Goal: Information Seeking & Learning: Learn about a topic

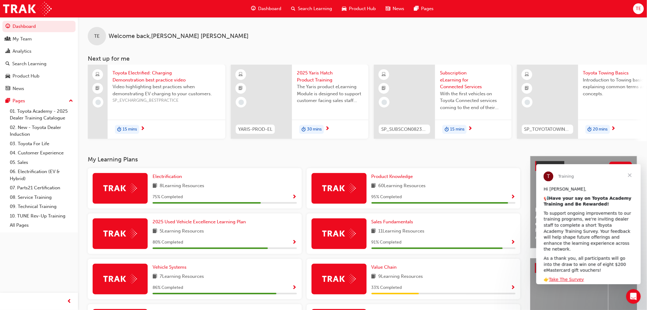
click at [320, 9] on span "Search Learning" at bounding box center [315, 8] width 34 height 7
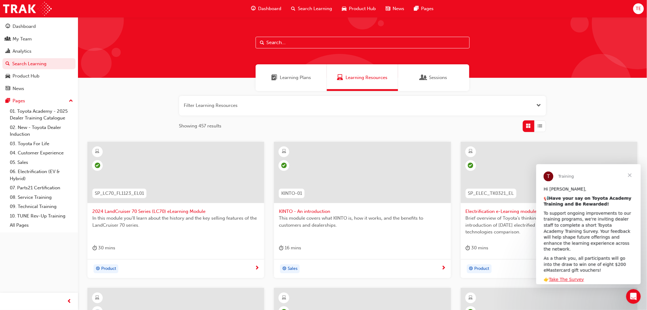
click at [288, 42] on input "text" at bounding box center [363, 43] width 214 height 12
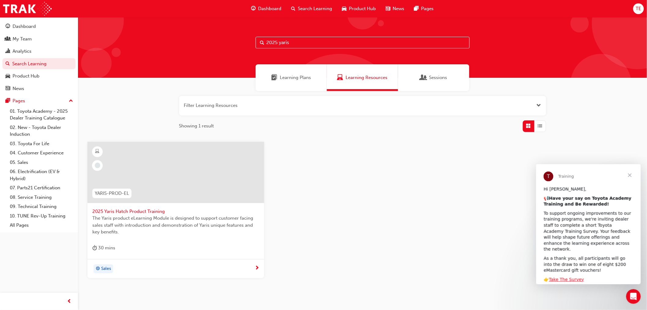
type input "2025 yaris"
click at [122, 210] on span "2025 Yaris Hatch Product Training" at bounding box center [175, 211] width 167 height 7
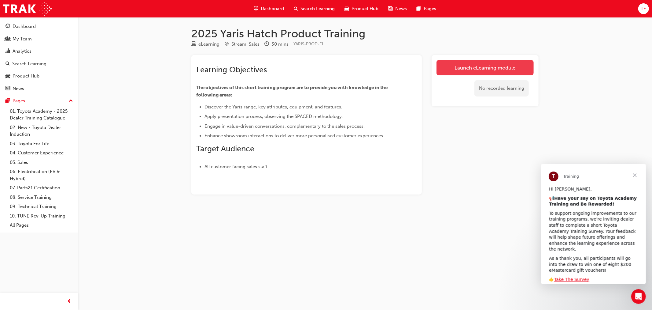
click at [481, 66] on link "Launch eLearning module" at bounding box center [485, 67] width 97 height 15
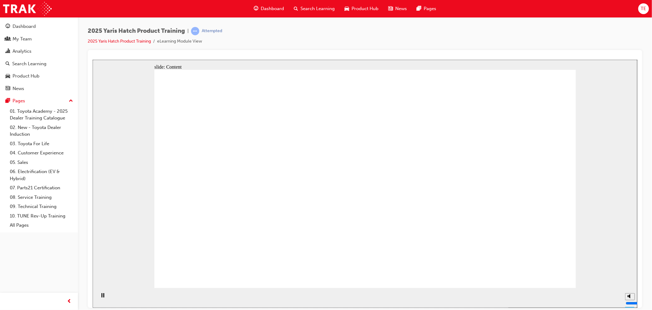
drag, startPoint x: 210, startPoint y: 181, endPoint x: 210, endPoint y: 196, distance: 14.7
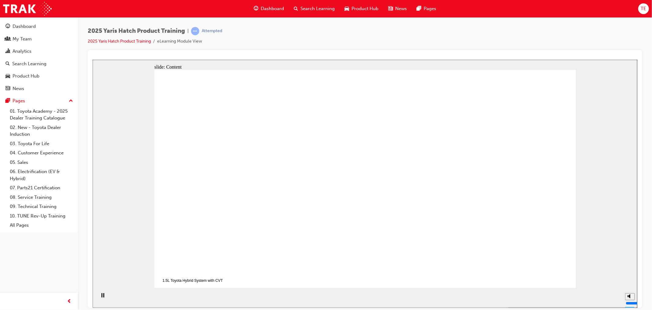
drag, startPoint x: 544, startPoint y: 278, endPoint x: 542, endPoint y: 272, distance: 6.5
drag, startPoint x: 545, startPoint y: 274, endPoint x: 131, endPoint y: 258, distance: 415.1
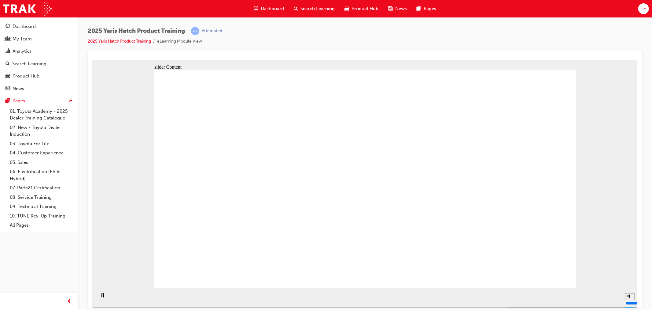
drag, startPoint x: 101, startPoint y: 281, endPoint x: 546, endPoint y: 273, distance: 445.5
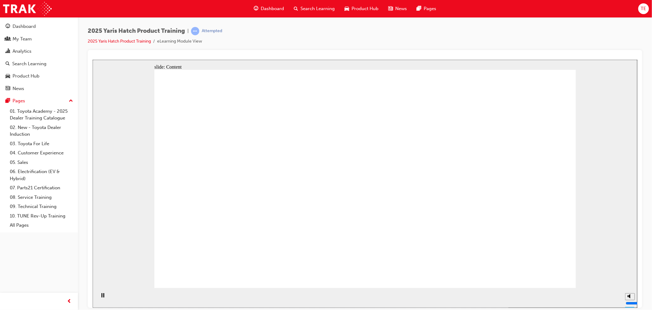
drag, startPoint x: 214, startPoint y: 199, endPoint x: 242, endPoint y: 199, distance: 27.8
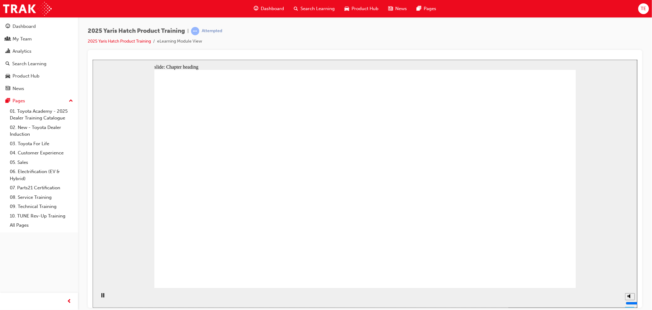
drag, startPoint x: 334, startPoint y: 139, endPoint x: 313, endPoint y: 137, distance: 21.2
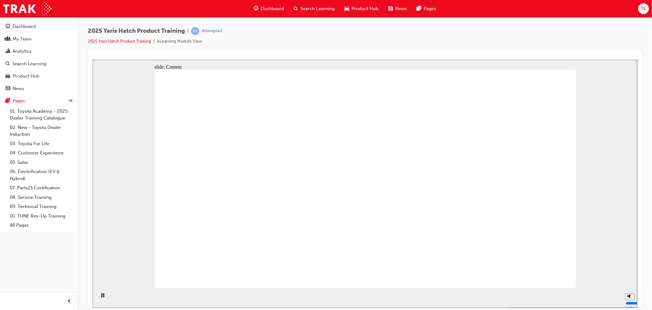
drag, startPoint x: 520, startPoint y: 274, endPoint x: 543, endPoint y: 272, distance: 23.3
drag, startPoint x: 286, startPoint y: 203, endPoint x: 283, endPoint y: 154, distance: 49.1
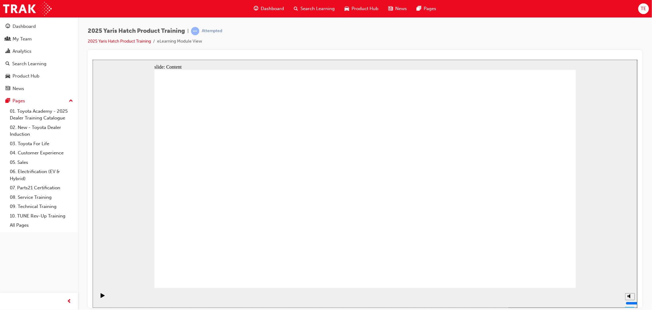
drag, startPoint x: 233, startPoint y: 156, endPoint x: 242, endPoint y: 154, distance: 9.1
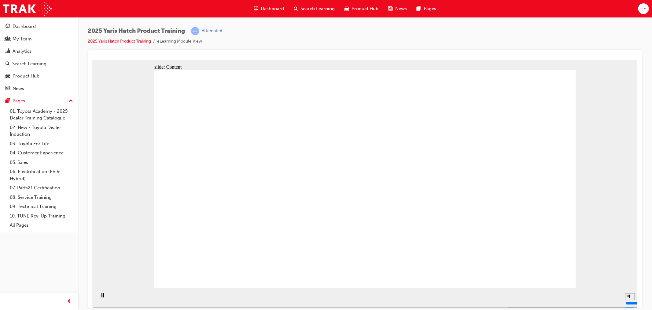
drag, startPoint x: 206, startPoint y: 199, endPoint x: 282, endPoint y: 192, distance: 77.0
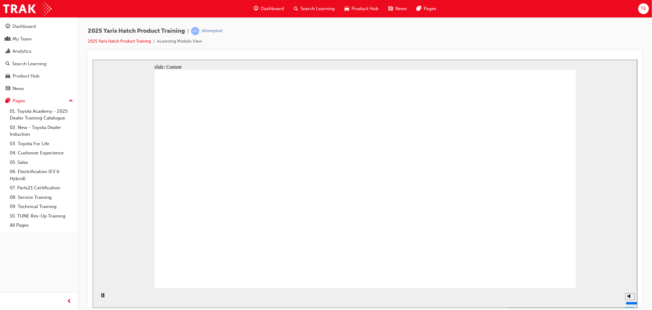
drag, startPoint x: 333, startPoint y: 205, endPoint x: 350, endPoint y: 175, distance: 34.8
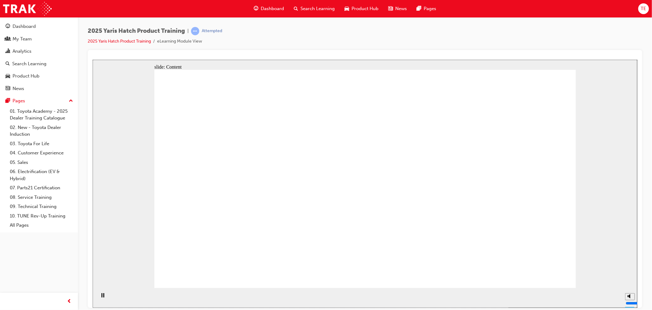
drag, startPoint x: 321, startPoint y: 177, endPoint x: 379, endPoint y: 177, distance: 58.1
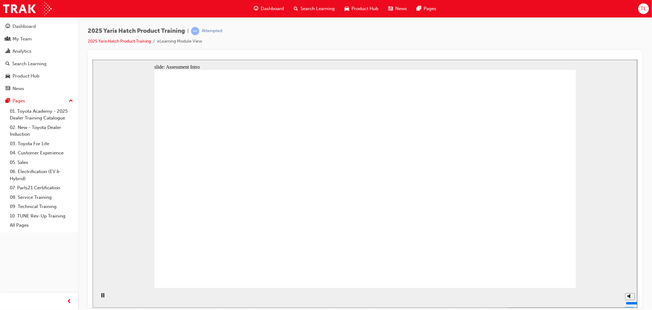
radio input "true"
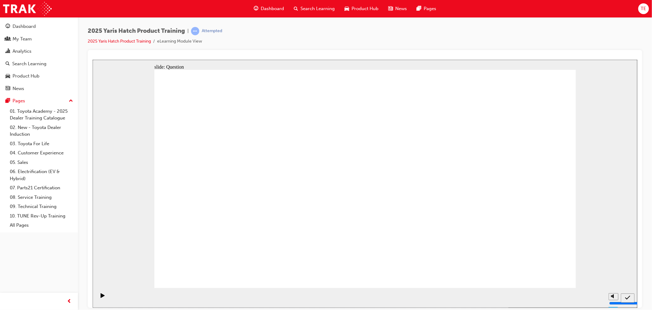
radio input "true"
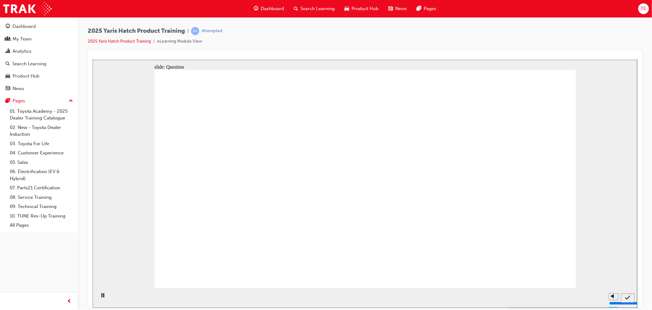
radio input "true"
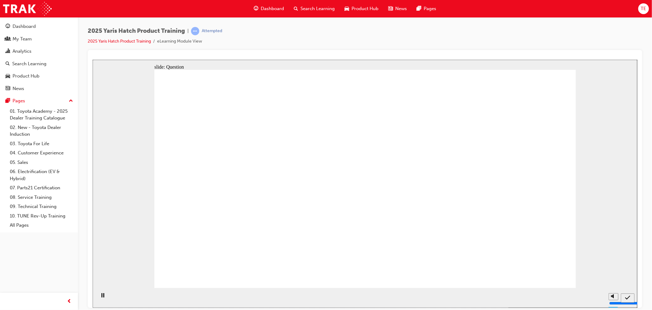
radio input "true"
drag, startPoint x: 356, startPoint y: 169, endPoint x: 437, endPoint y: 236, distance: 105.5
drag, startPoint x: 432, startPoint y: 171, endPoint x: 279, endPoint y: 236, distance: 166.3
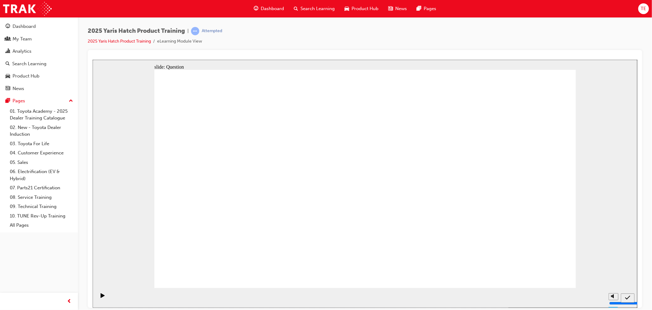
drag, startPoint x: 296, startPoint y: 168, endPoint x: 217, endPoint y: 230, distance: 99.8
drag, startPoint x: 514, startPoint y: 168, endPoint x: 357, endPoint y: 227, distance: 168.1
drag, startPoint x: 190, startPoint y: 165, endPoint x: 497, endPoint y: 232, distance: 315.1
drag, startPoint x: 522, startPoint y: 278, endPoint x: 538, endPoint y: 269, distance: 18.3
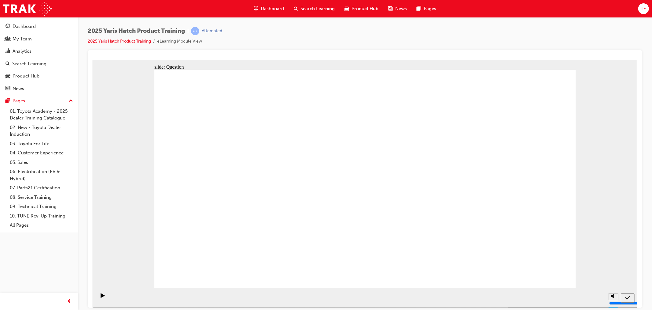
radio input "true"
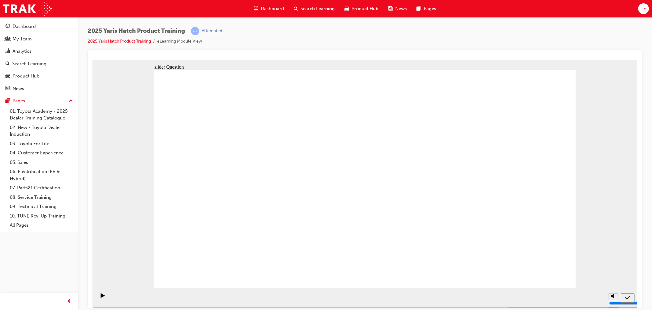
radio input "true"
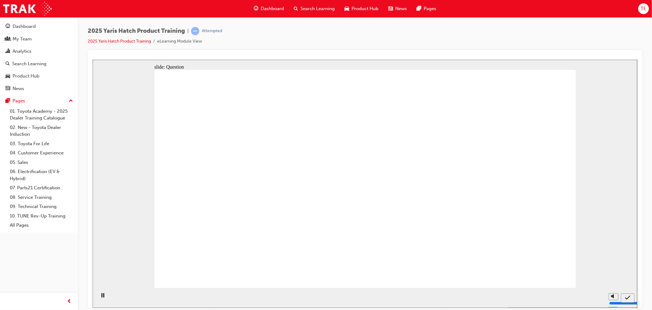
radio input "true"
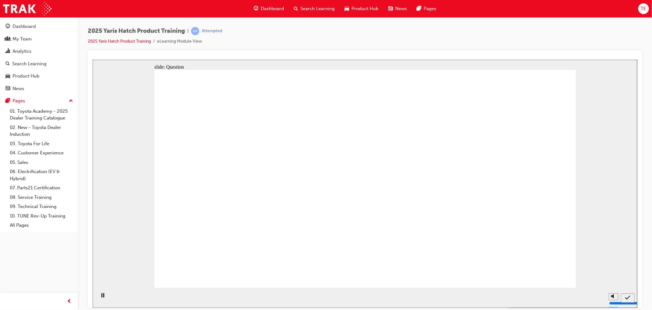
radio input "true"
drag, startPoint x: 292, startPoint y: 159, endPoint x: 280, endPoint y: 230, distance: 72.3
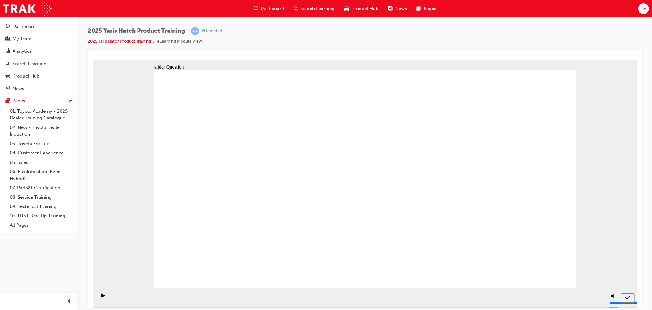
radio input "true"
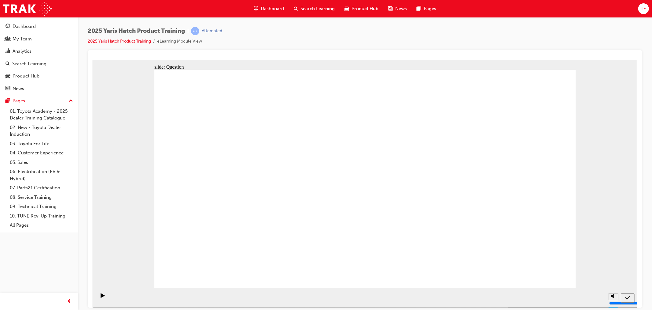
radio input "true"
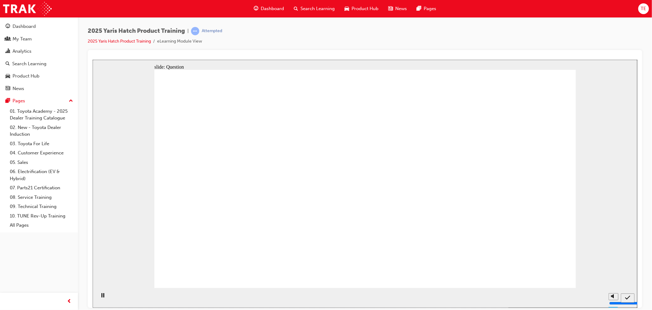
radio input "true"
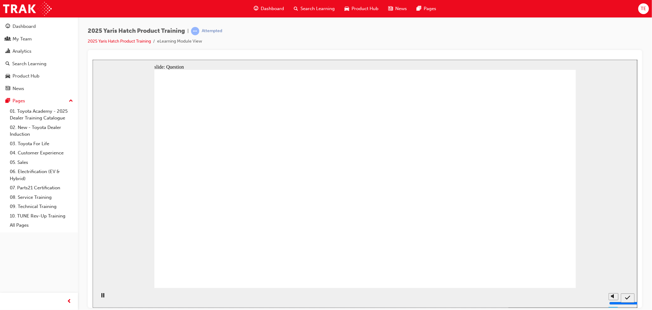
radio input "true"
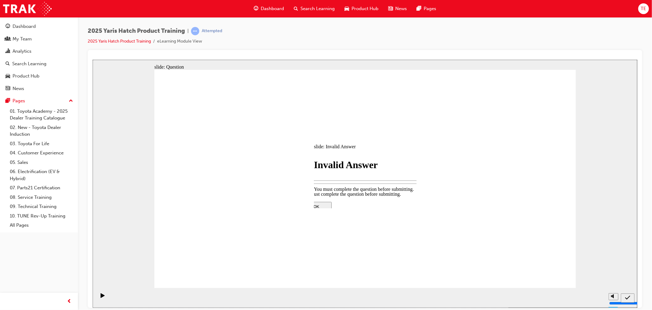
drag, startPoint x: 352, startPoint y: 196, endPoint x: 362, endPoint y: 195, distance: 10.1
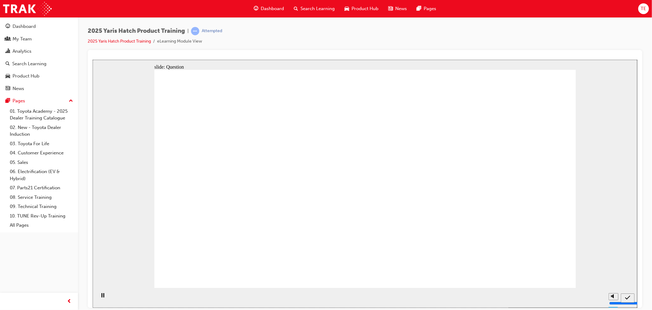
drag, startPoint x: 436, startPoint y: 165, endPoint x: 416, endPoint y: 230, distance: 67.5
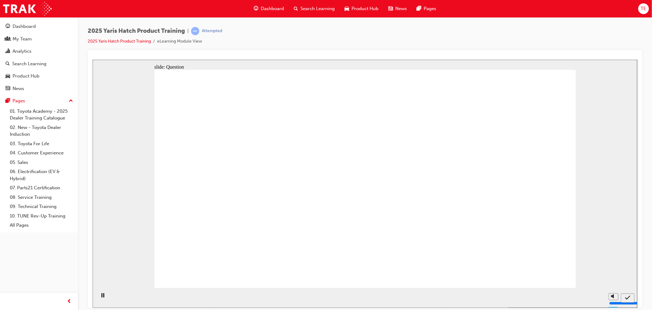
radio input "true"
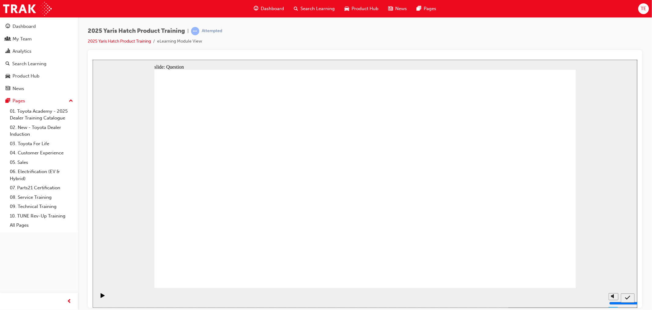
radio input "true"
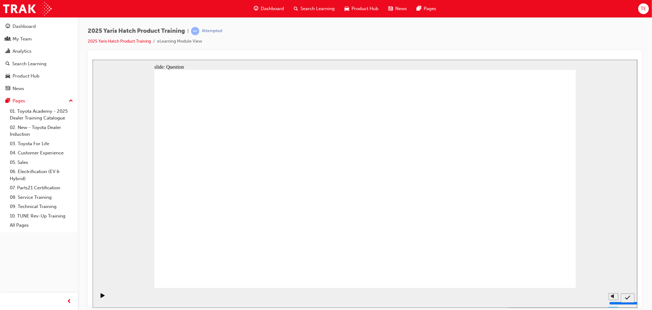
radio input "true"
drag, startPoint x: 561, startPoint y: 276, endPoint x: 551, endPoint y: 273, distance: 10.7
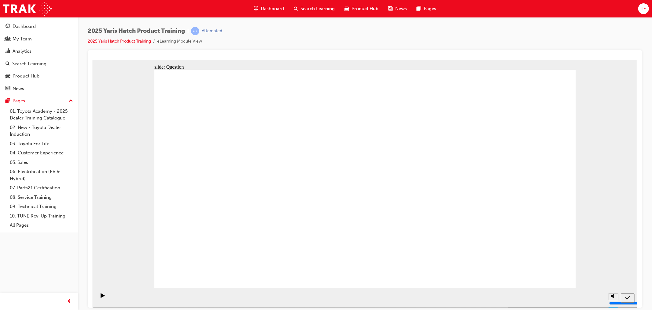
drag, startPoint x: 416, startPoint y: 177, endPoint x: 434, endPoint y: 220, distance: 46.6
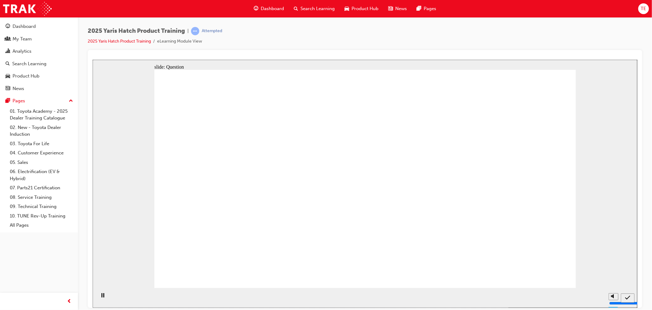
radio input "true"
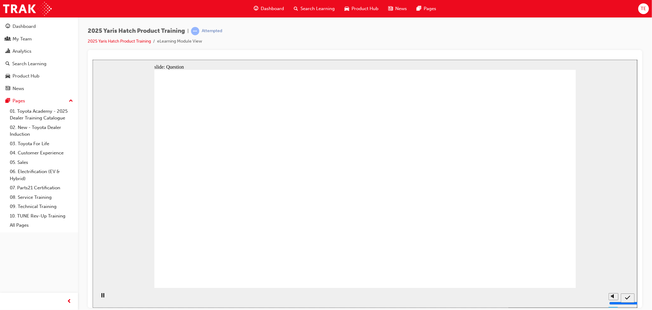
radio input "true"
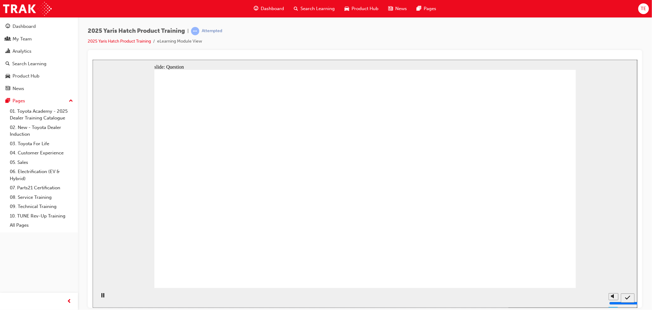
radio input "true"
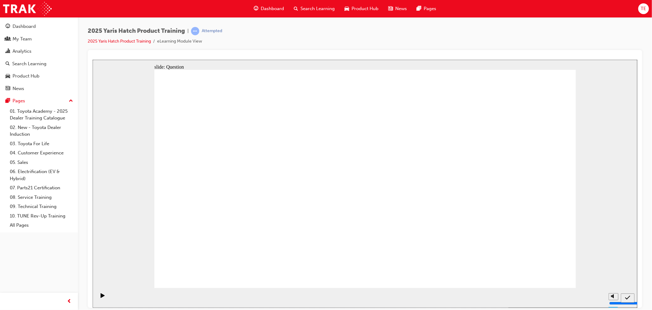
drag, startPoint x: 381, startPoint y: 163, endPoint x: 458, endPoint y: 225, distance: 98.1
drag, startPoint x: 451, startPoint y: 160, endPoint x: 301, endPoint y: 223, distance: 162.7
drag, startPoint x: 275, startPoint y: 179, endPoint x: 203, endPoint y: 243, distance: 96.2
drag, startPoint x: 517, startPoint y: 157, endPoint x: 368, endPoint y: 222, distance: 163.1
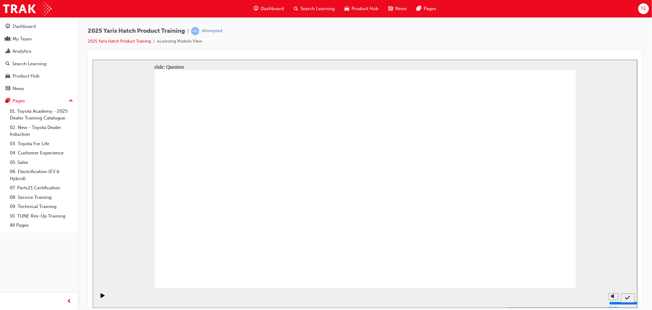
drag, startPoint x: 184, startPoint y: 170, endPoint x: 493, endPoint y: 231, distance: 315.3
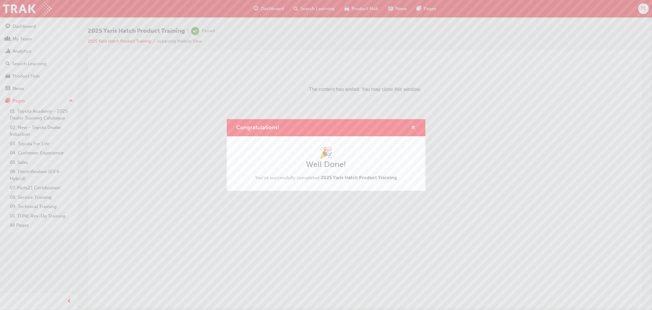
click at [412, 127] on span "cross-icon" at bounding box center [413, 128] width 5 height 6
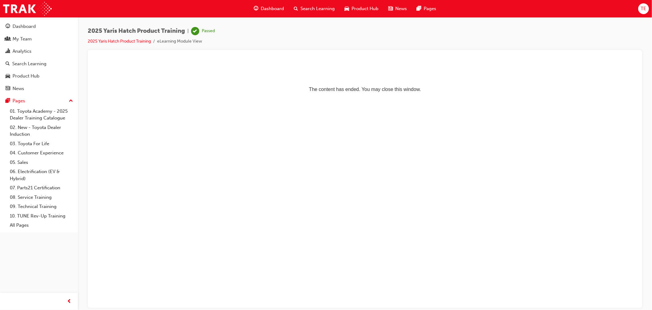
click at [304, 6] on span "Search Learning" at bounding box center [318, 8] width 34 height 7
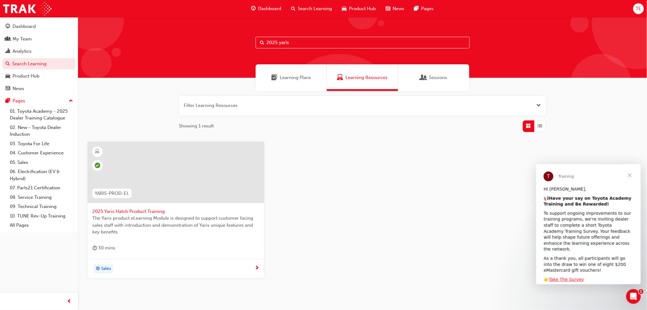
drag, startPoint x: 249, startPoint y: 42, endPoint x: 182, endPoint y: 41, distance: 67.0
click at [182, 42] on div "2025 yaris" at bounding box center [362, 47] width 569 height 61
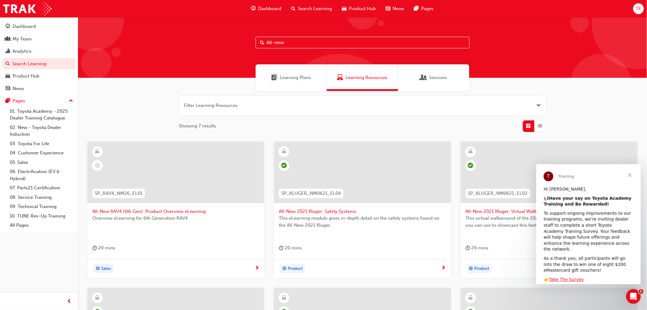
type input "All-new"
click at [146, 211] on span "All-New RAV4 (6th Gen): Product Overview eLearning" at bounding box center [175, 211] width 167 height 7
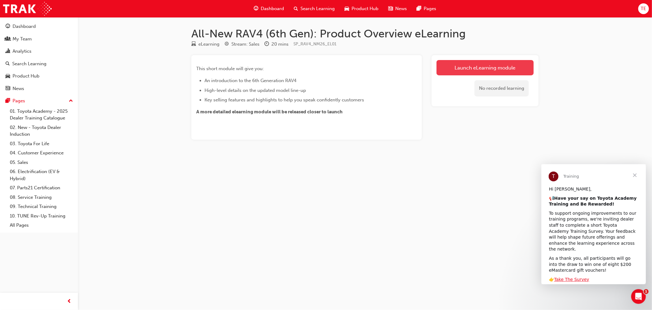
click at [488, 63] on link "Launch eLearning module" at bounding box center [485, 67] width 97 height 15
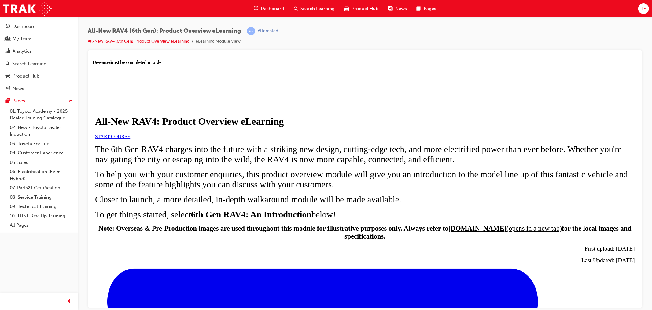
click at [130, 139] on link "START COURSE" at bounding box center [112, 135] width 35 height 5
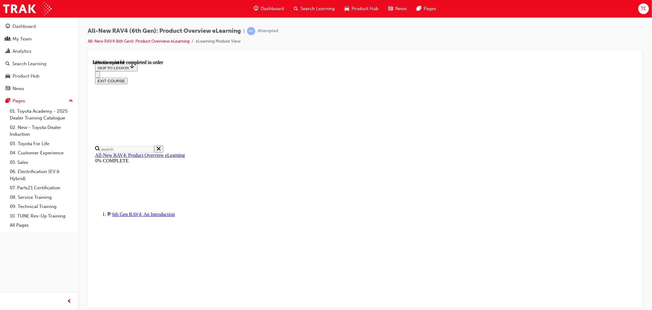
scroll to position [531, 0]
drag, startPoint x: 315, startPoint y: 205, endPoint x: 397, endPoint y: 200, distance: 81.8
drag, startPoint x: 421, startPoint y: 207, endPoint x: 435, endPoint y: 206, distance: 14.1
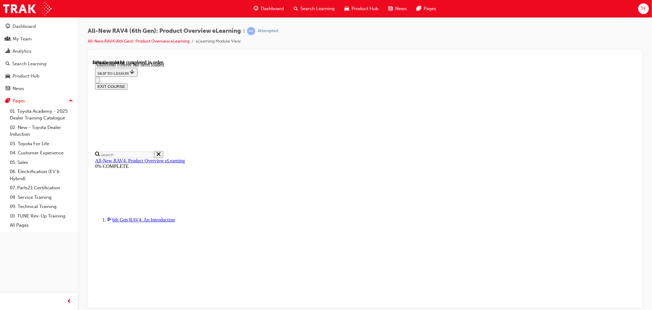
scroll to position [806, 0]
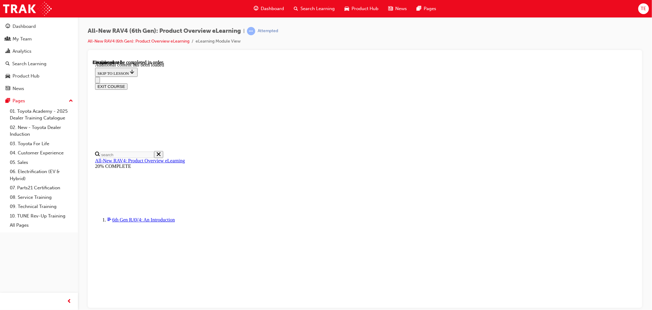
scroll to position [21, 0]
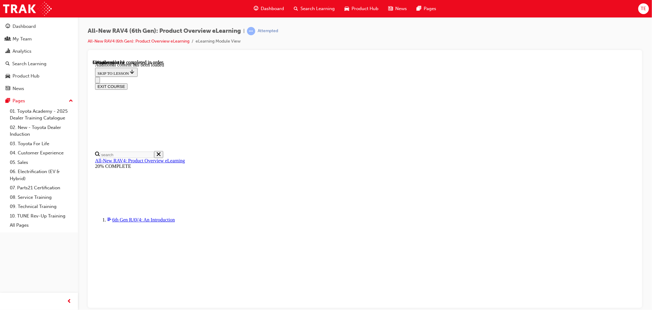
drag, startPoint x: 375, startPoint y: 150, endPoint x: 414, endPoint y: 144, distance: 39.6
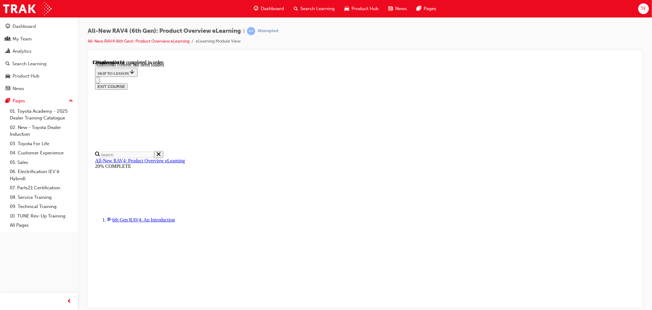
drag, startPoint x: 435, startPoint y: 152, endPoint x: 470, endPoint y: 150, distance: 35.6
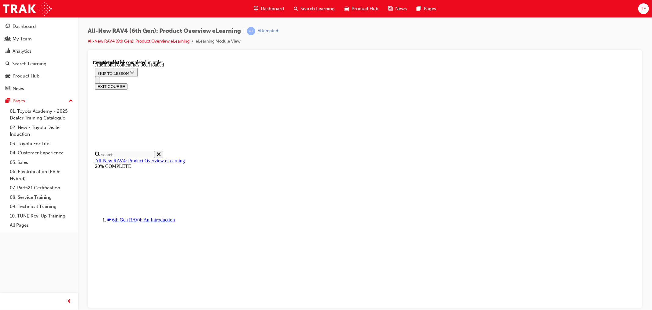
drag, startPoint x: 487, startPoint y: 149, endPoint x: 491, endPoint y: 149, distance: 4.3
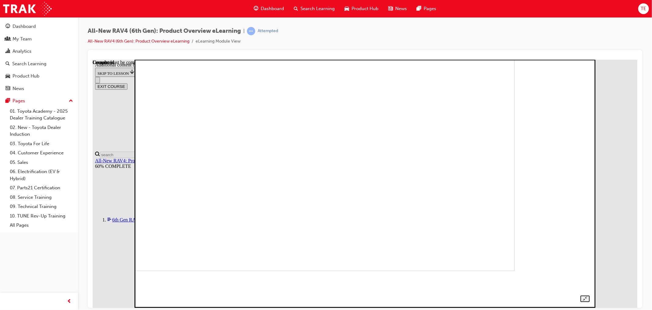
click at [344, 208] on img at bounding box center [294, 147] width 441 height 248
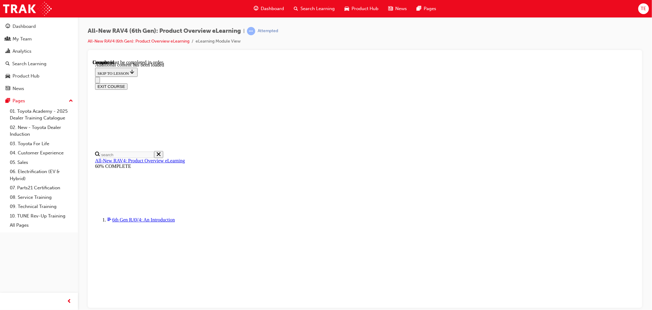
radio input "true"
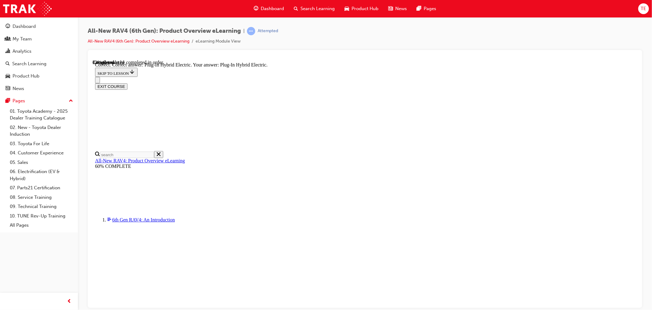
scroll to position [136, 0]
radio input "true"
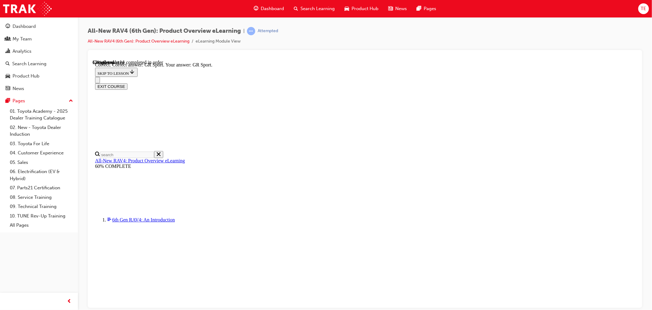
scroll to position [207, 0]
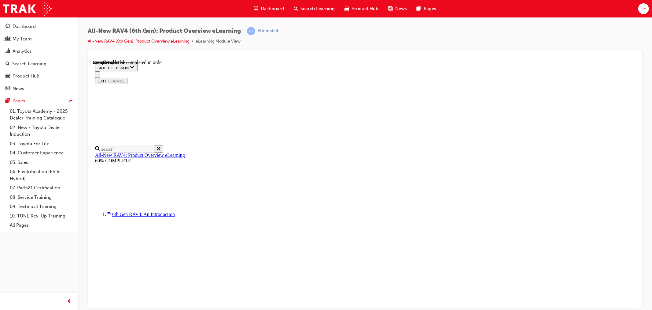
scroll to position [172, 0]
checkbox input "true"
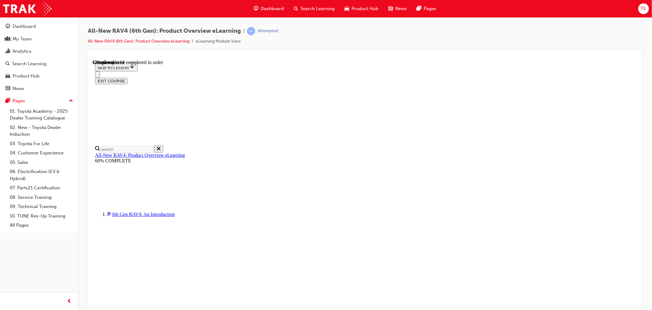
checkbox input "true"
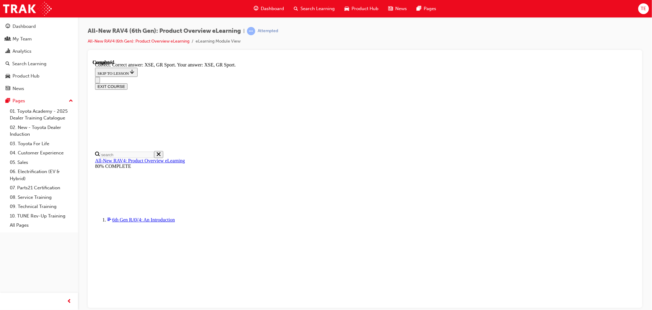
scroll to position [209, 0]
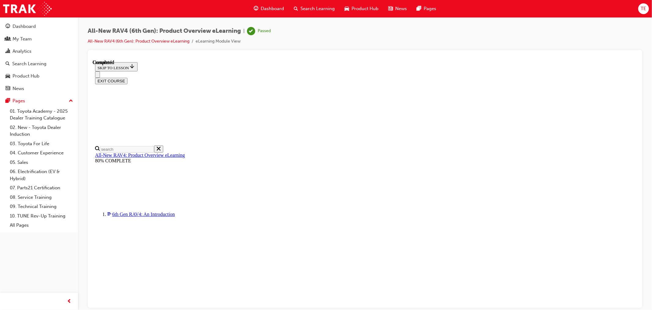
scroll to position [89, 0]
click at [305, 2] on div "Search Learning" at bounding box center [314, 8] width 51 height 13
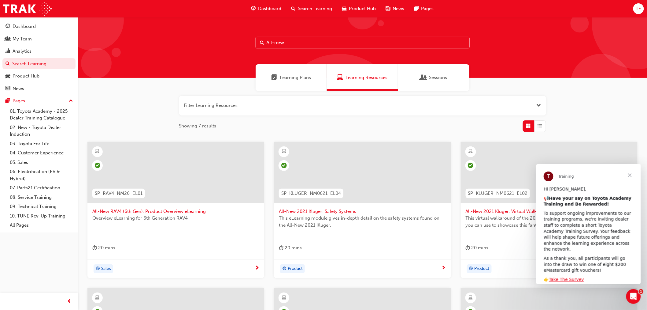
drag, startPoint x: 296, startPoint y: 44, endPoint x: 143, endPoint y: 44, distance: 153.3
click at [143, 44] on div "All-new" at bounding box center [362, 47] width 569 height 61
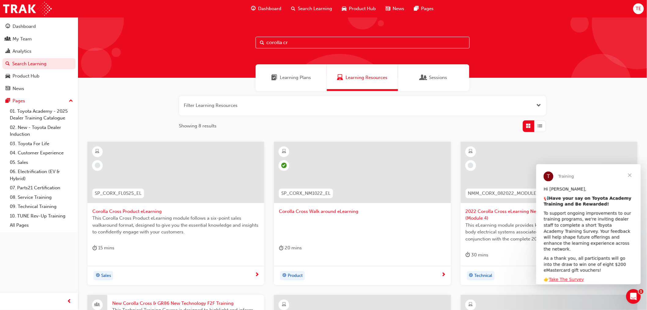
type input "corolla cr"
click at [130, 214] on span "This Corolla Cross Product eLearning module follows a six-point sales walkaroun…" at bounding box center [175, 224] width 167 height 21
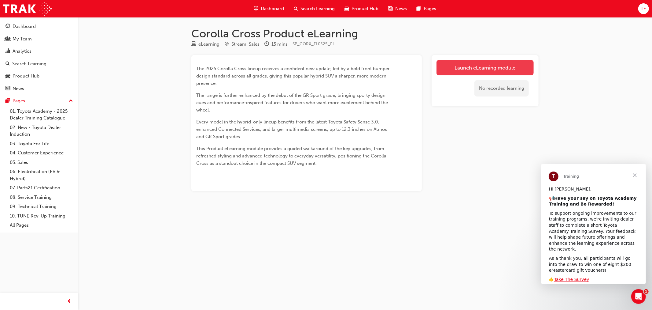
click at [496, 65] on link "Launch eLearning module" at bounding box center [485, 67] width 97 height 15
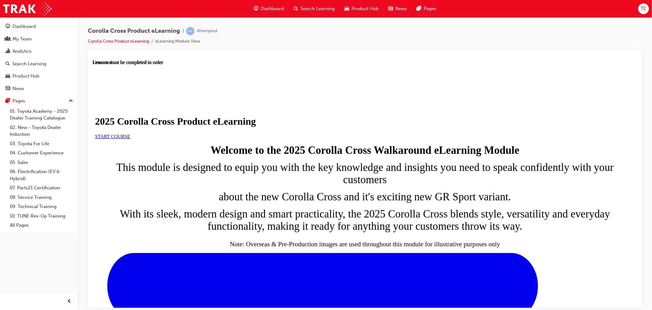
click at [130, 139] on link "START COURSE" at bounding box center [112, 135] width 35 height 5
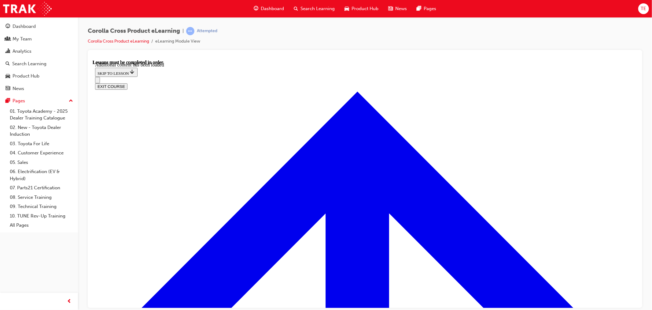
radio input "true"
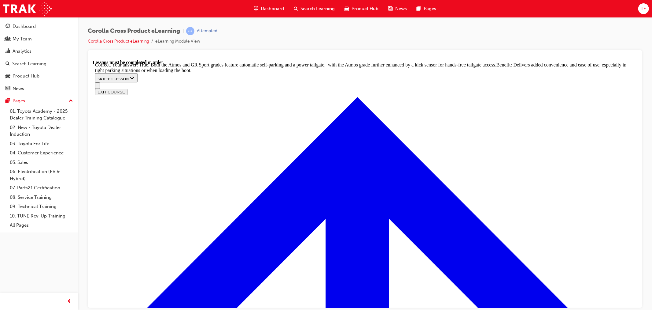
scroll to position [1310, 0]
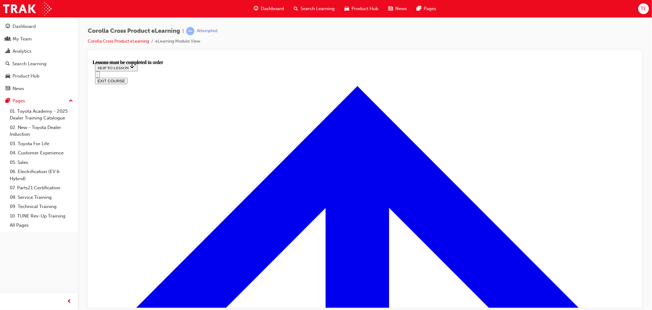
scroll to position [531, 0]
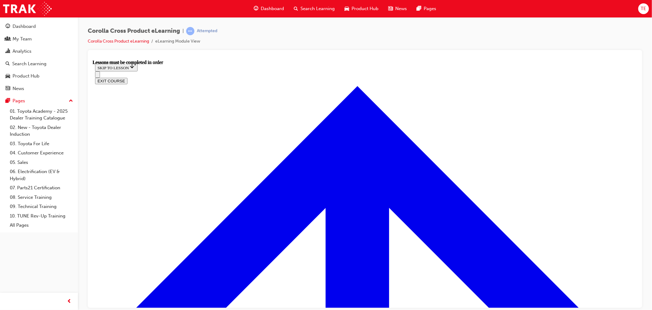
scroll to position [503, 0]
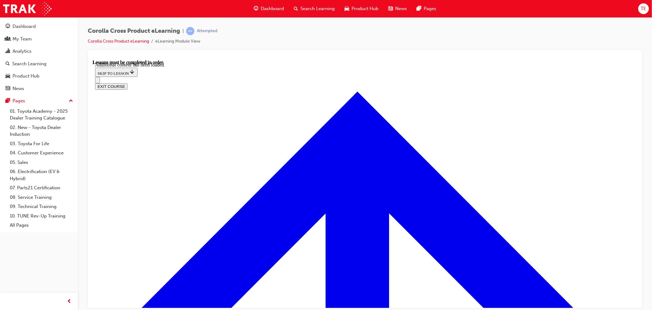
scroll to position [888, 0]
drag, startPoint x: 303, startPoint y: 224, endPoint x: 349, endPoint y: 230, distance: 47.1
drag, startPoint x: 277, startPoint y: 222, endPoint x: 291, endPoint y: 225, distance: 14.0
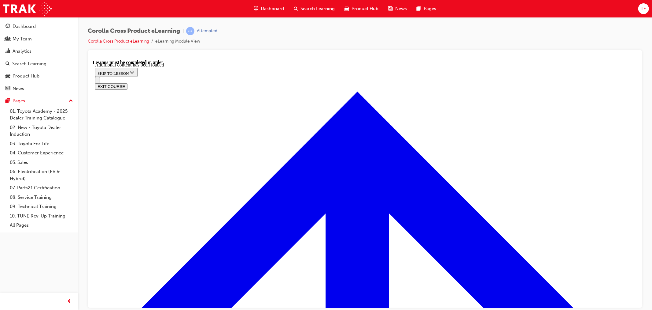
radio input "true"
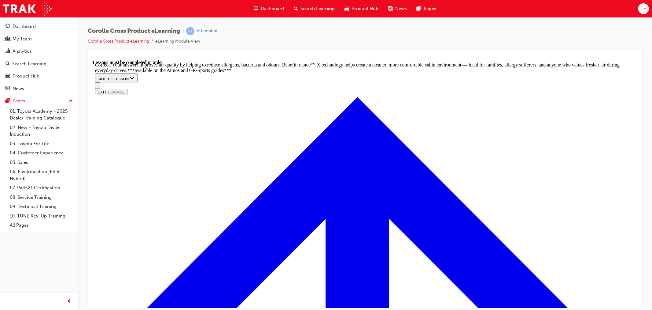
scroll to position [1160, 0]
radio input "true"
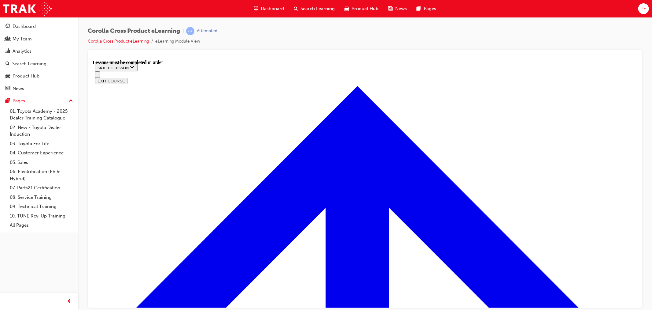
scroll to position [531, 0]
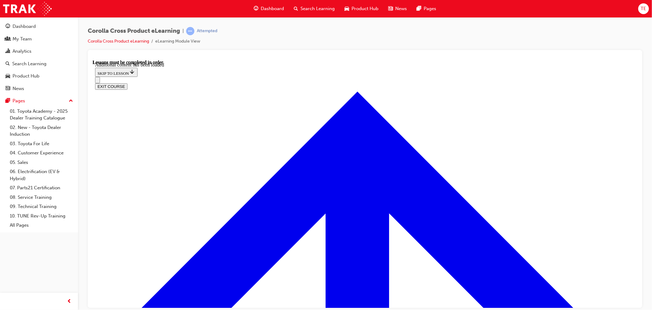
scroll to position [931, 0]
radio input "true"
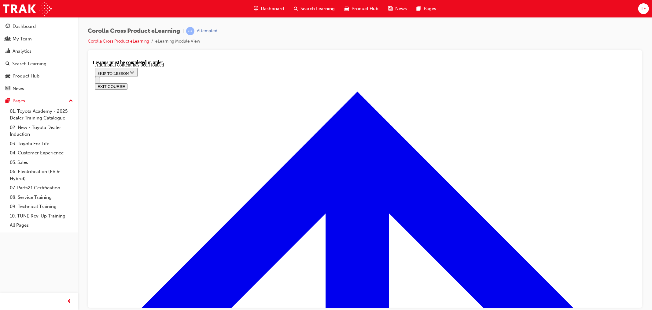
radio input "true"
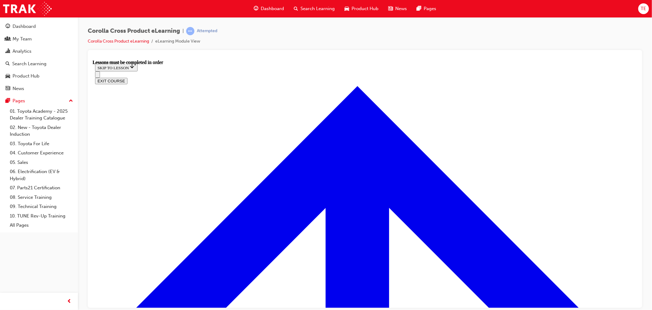
scroll to position [463, 0]
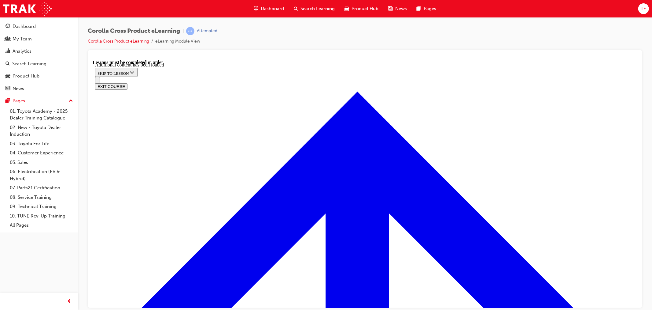
scroll to position [728, 0]
radio input "true"
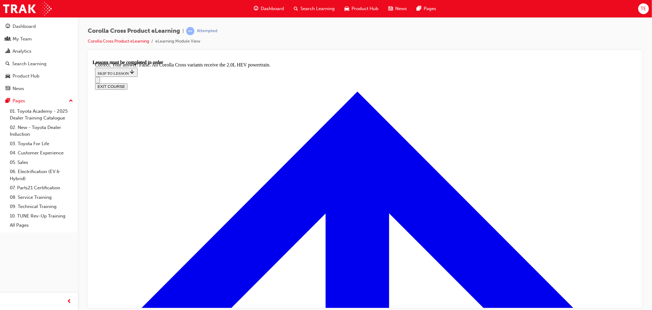
scroll to position [827, 0]
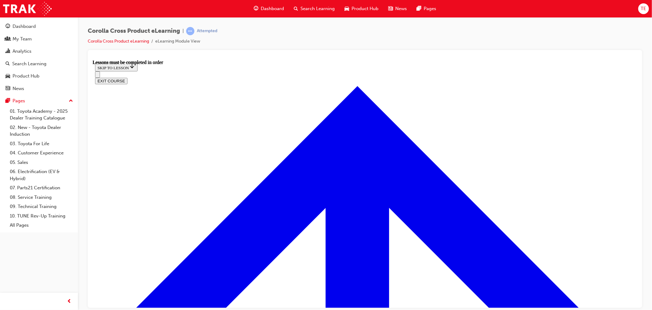
scroll to position [429, 0]
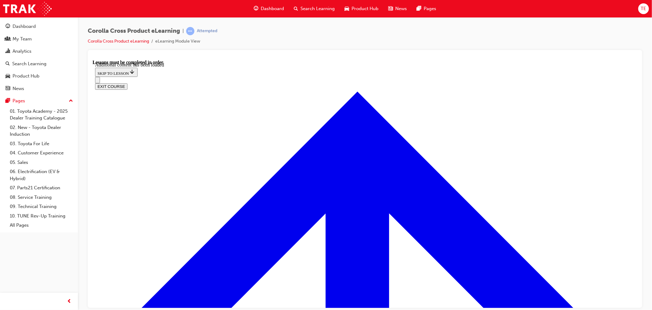
scroll to position [775, 0]
radio input "true"
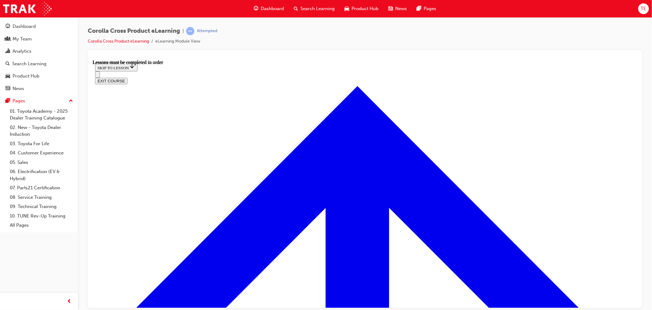
scroll to position [463, 0]
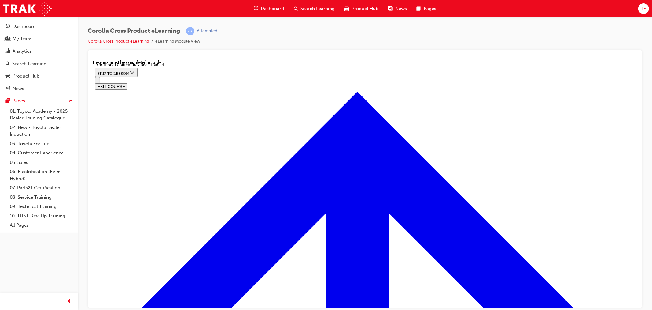
scroll to position [964, 0]
radio input "true"
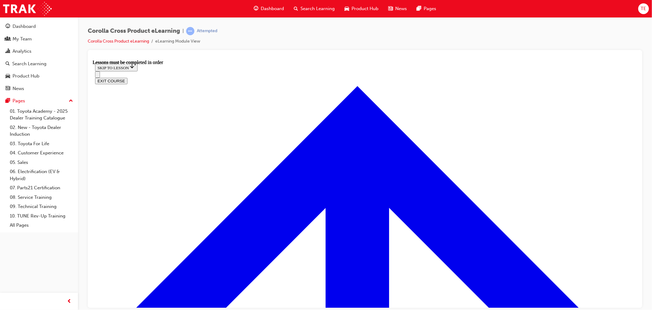
scroll to position [497, 0]
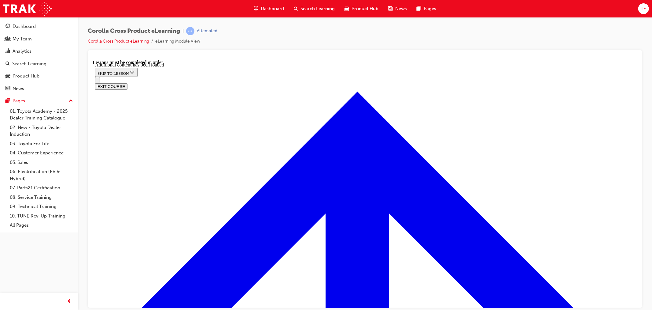
scroll to position [910, 0]
radio input "true"
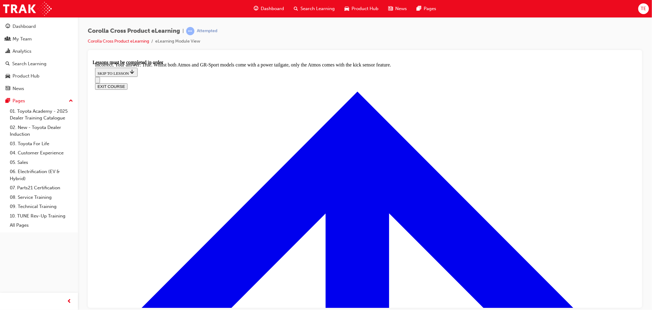
scroll to position [988, 0]
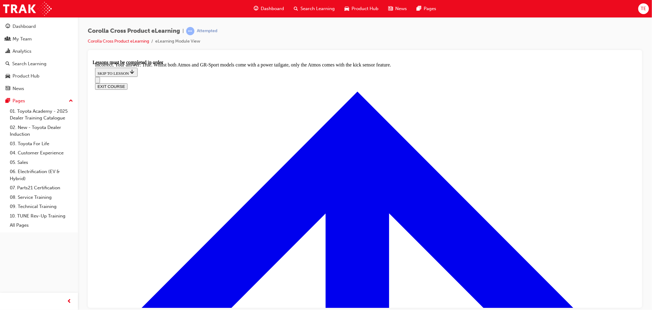
radio input "true"
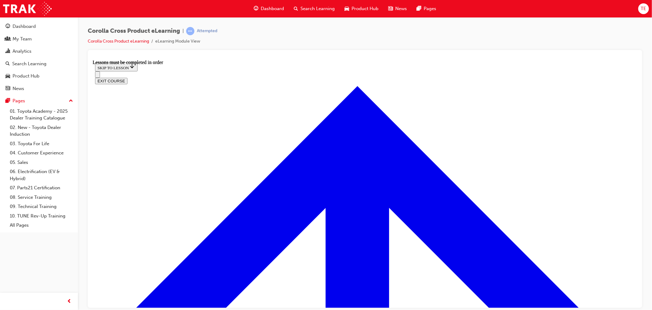
scroll to position [531, 0]
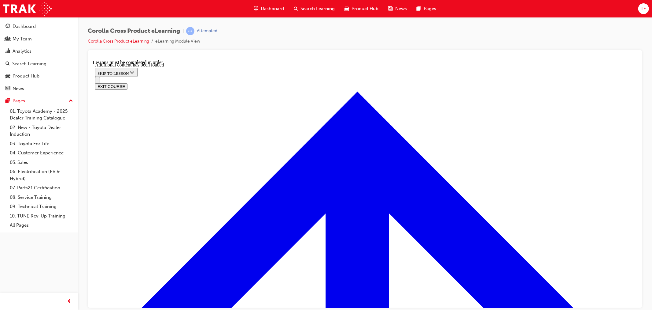
scroll to position [1495, 0]
checkbox input "true"
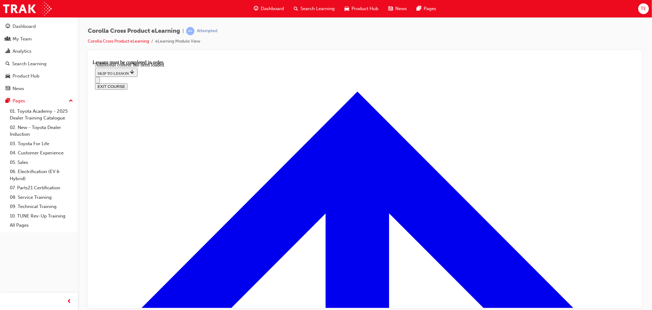
checkbox input "true"
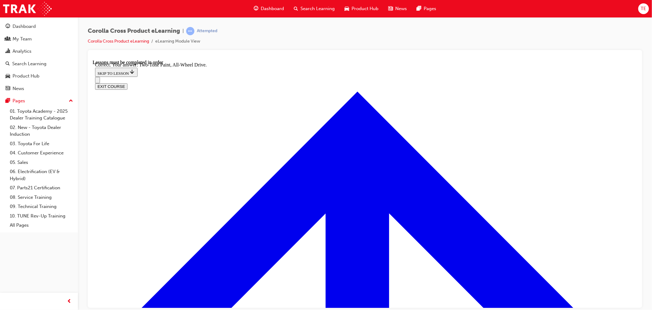
radio input "true"
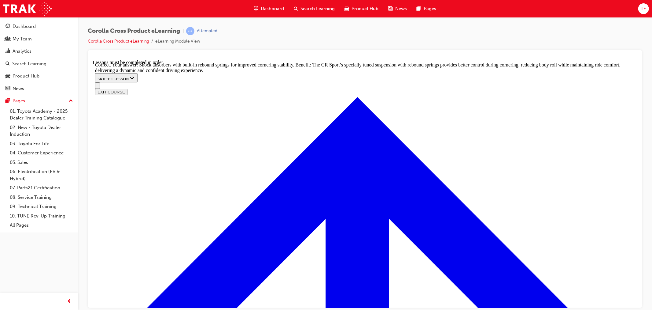
scroll to position [2002, 0]
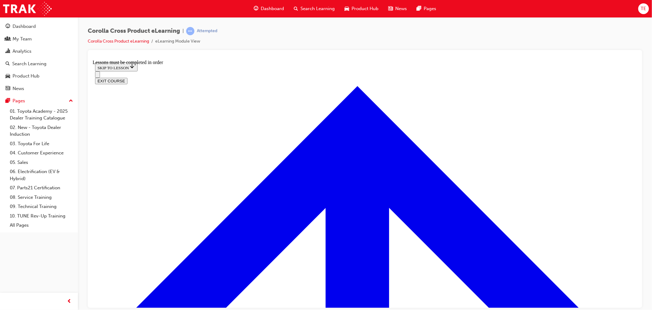
scroll to position [288, 0]
drag, startPoint x: 329, startPoint y: 177, endPoint x: 339, endPoint y: 175, distance: 10.5
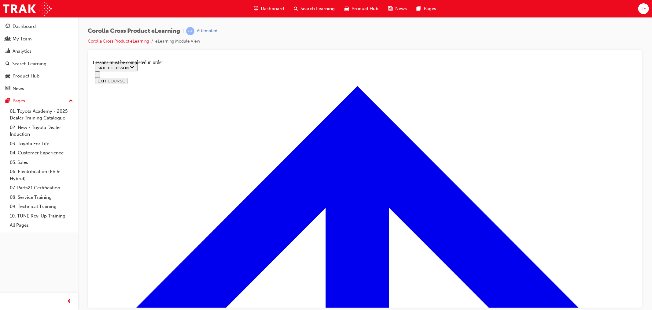
scroll to position [560, 0]
drag, startPoint x: 335, startPoint y: 210, endPoint x: 398, endPoint y: 201, distance: 63.0
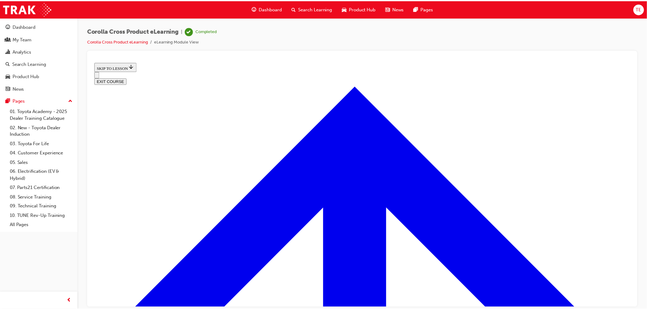
scroll to position [0, 0]
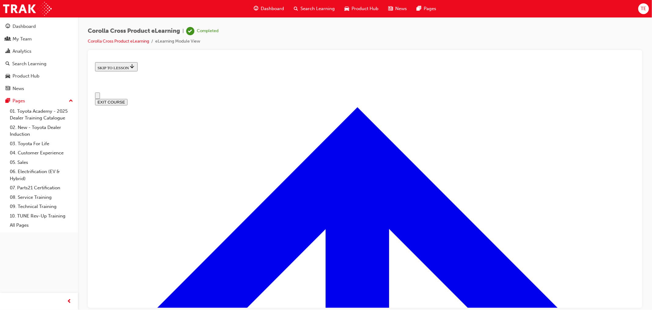
click at [644, 6] on span "TE" at bounding box center [644, 8] width 6 height 7
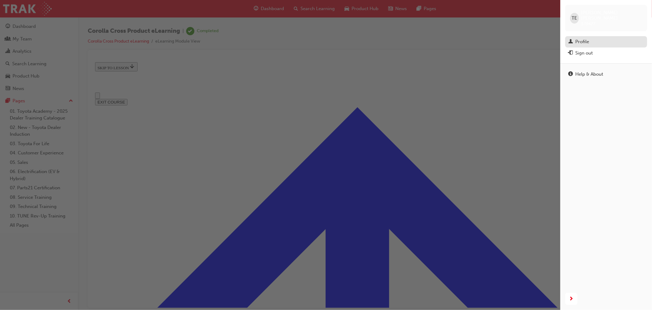
click at [581, 38] on div "Profile" at bounding box center [583, 41] width 14 height 7
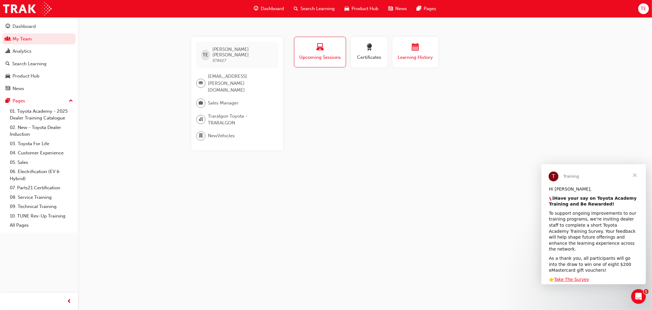
click at [422, 48] on div "button" at bounding box center [415, 47] width 37 height 9
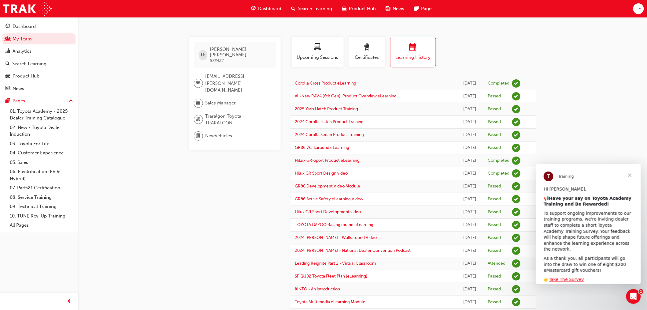
drag, startPoint x: 225, startPoint y: 167, endPoint x: 298, endPoint y: 145, distance: 76.4
click at [639, 10] on span "TE" at bounding box center [639, 8] width 6 height 7
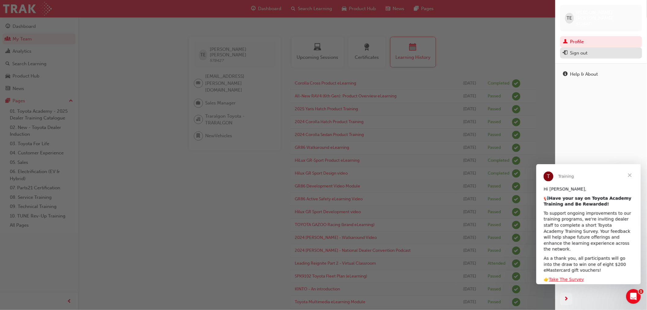
click at [581, 50] on div "Sign out" at bounding box center [579, 53] width 17 height 7
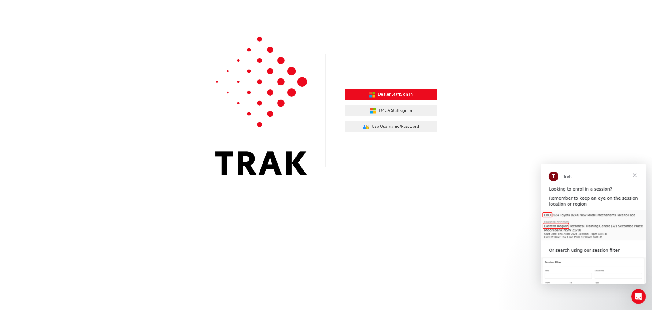
click at [378, 93] on span "Dealer Staff Sign In" at bounding box center [395, 94] width 35 height 7
